Goal: Task Accomplishment & Management: Manage account settings

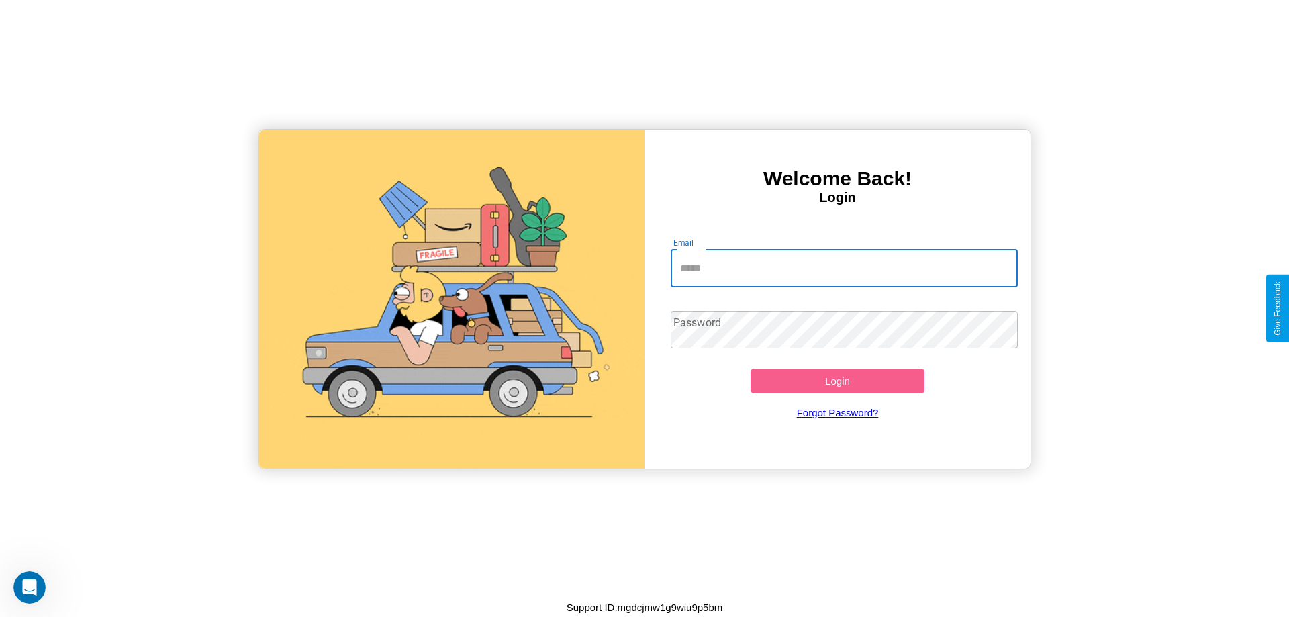
click at [844, 268] on input "Email" at bounding box center [844, 269] width 348 height 38
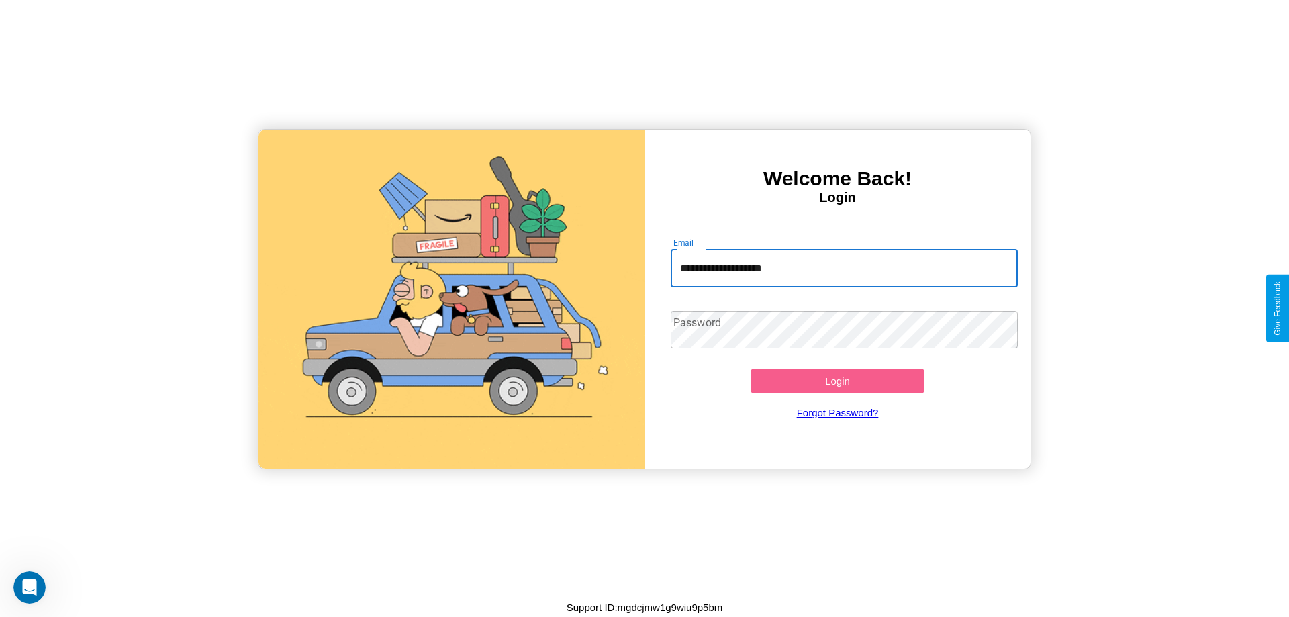
type input "**********"
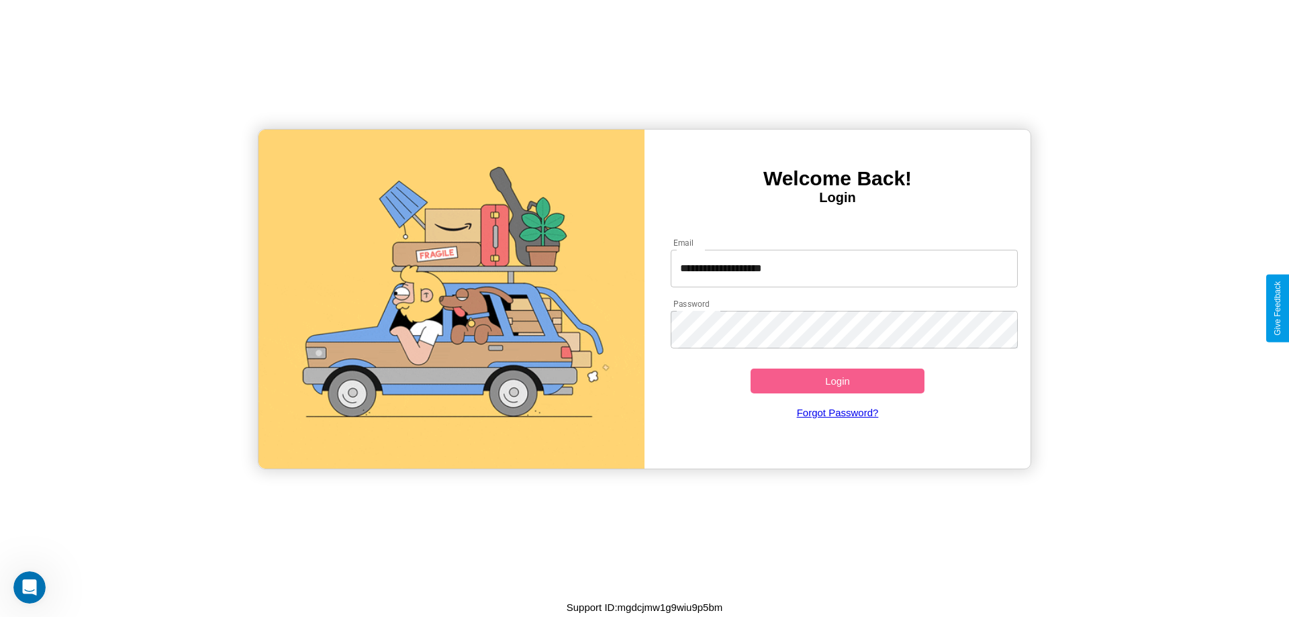
click at [837, 381] on button "Login" at bounding box center [837, 380] width 174 height 25
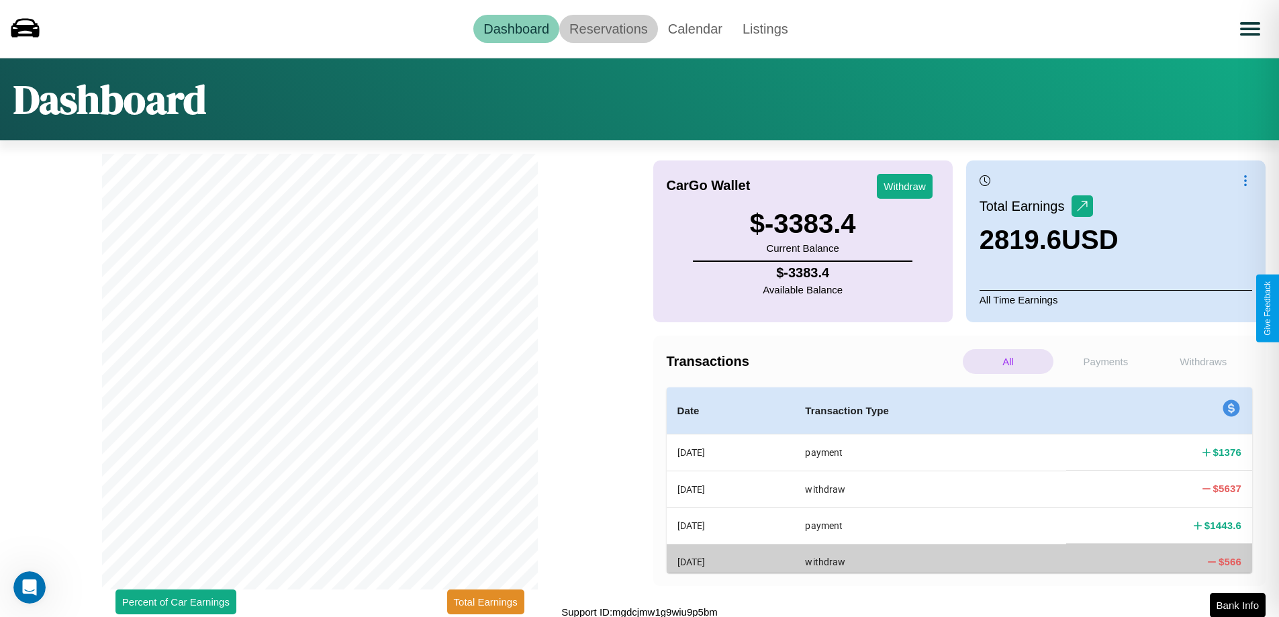
click at [608, 28] on link "Reservations" at bounding box center [608, 29] width 99 height 28
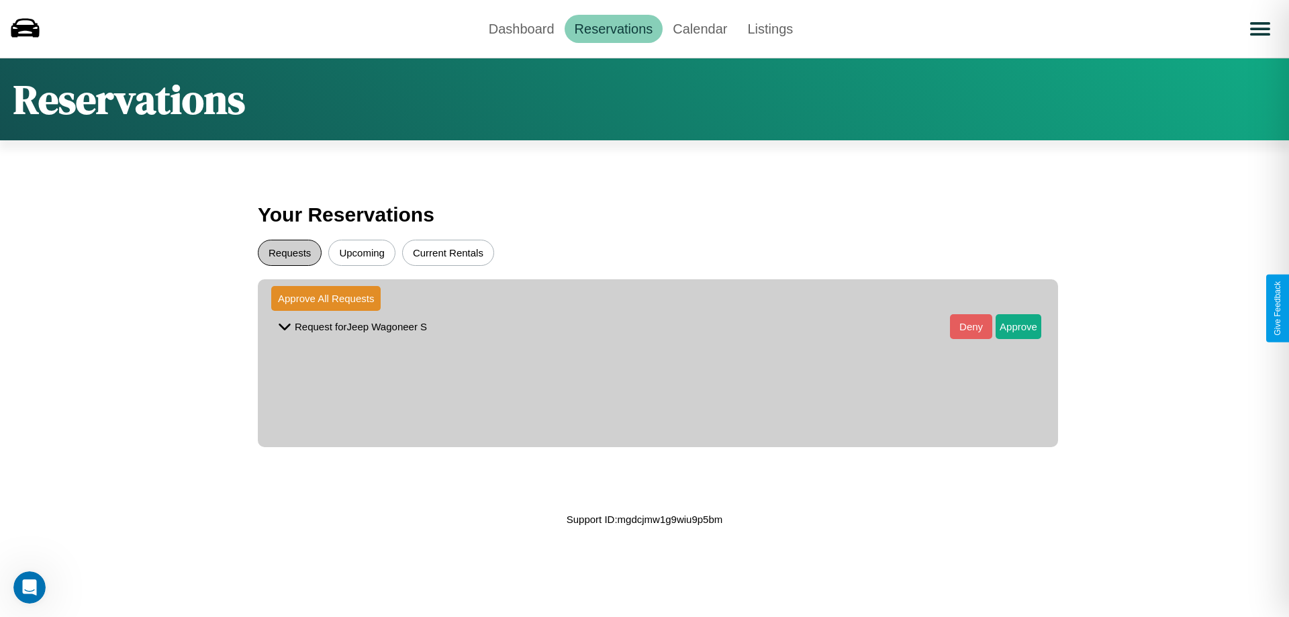
click at [289, 252] on button "Requests" at bounding box center [290, 253] width 64 height 26
click at [1008, 326] on button "Approve" at bounding box center [1018, 326] width 46 height 25
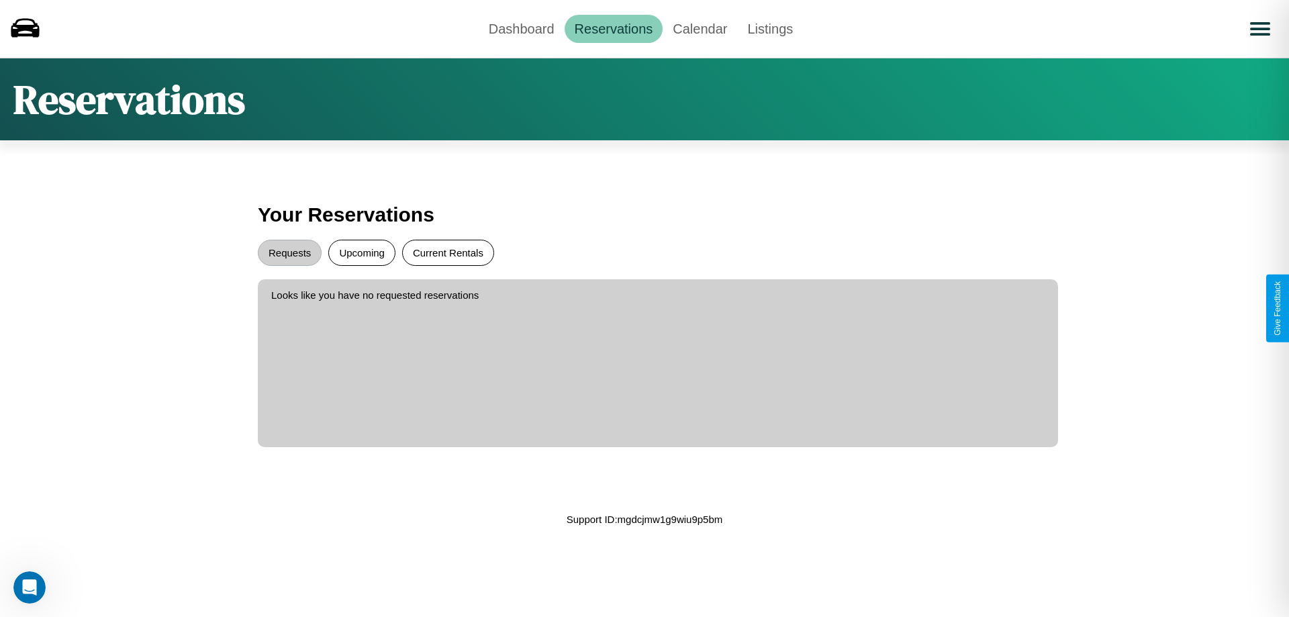
click at [448, 252] on button "Current Rentals" at bounding box center [448, 253] width 92 height 26
